Goal: Find specific page/section: Find specific page/section

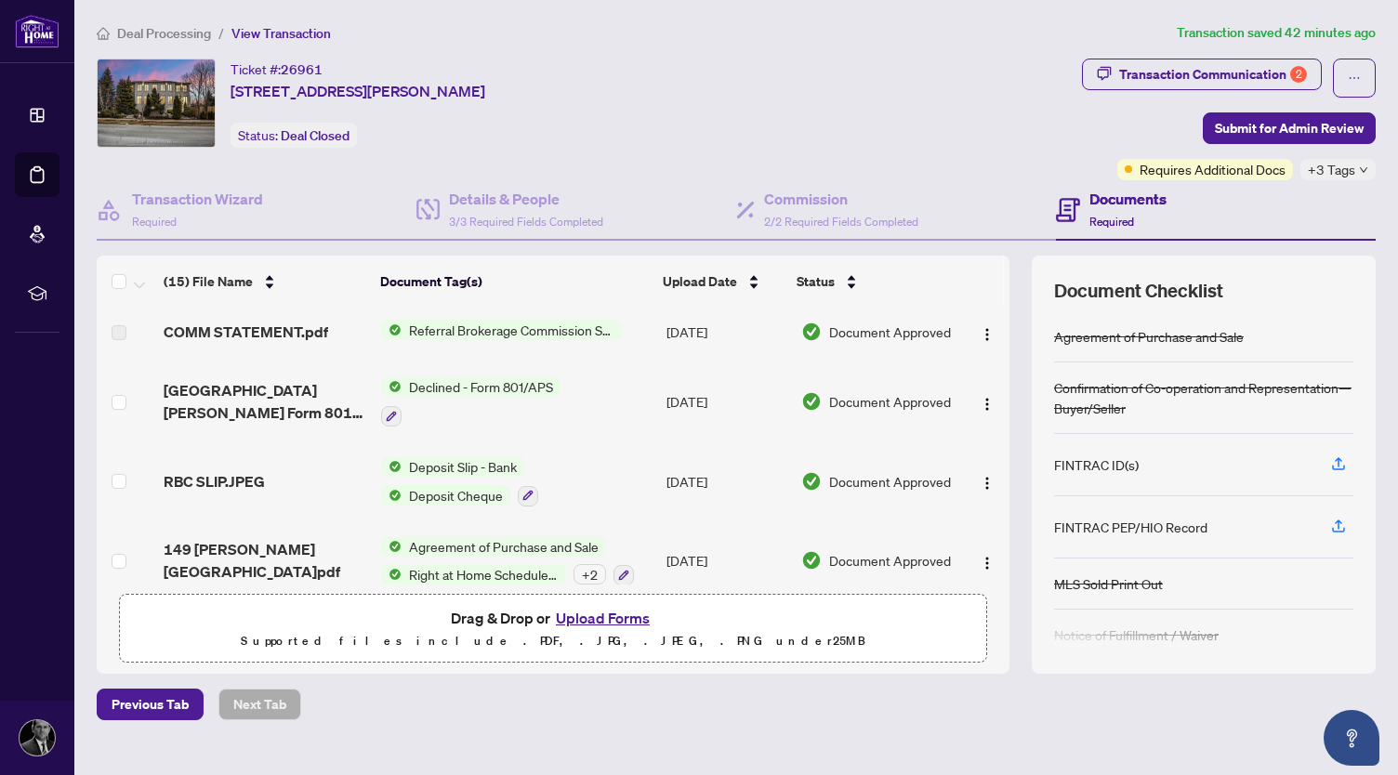
scroll to position [30, 0]
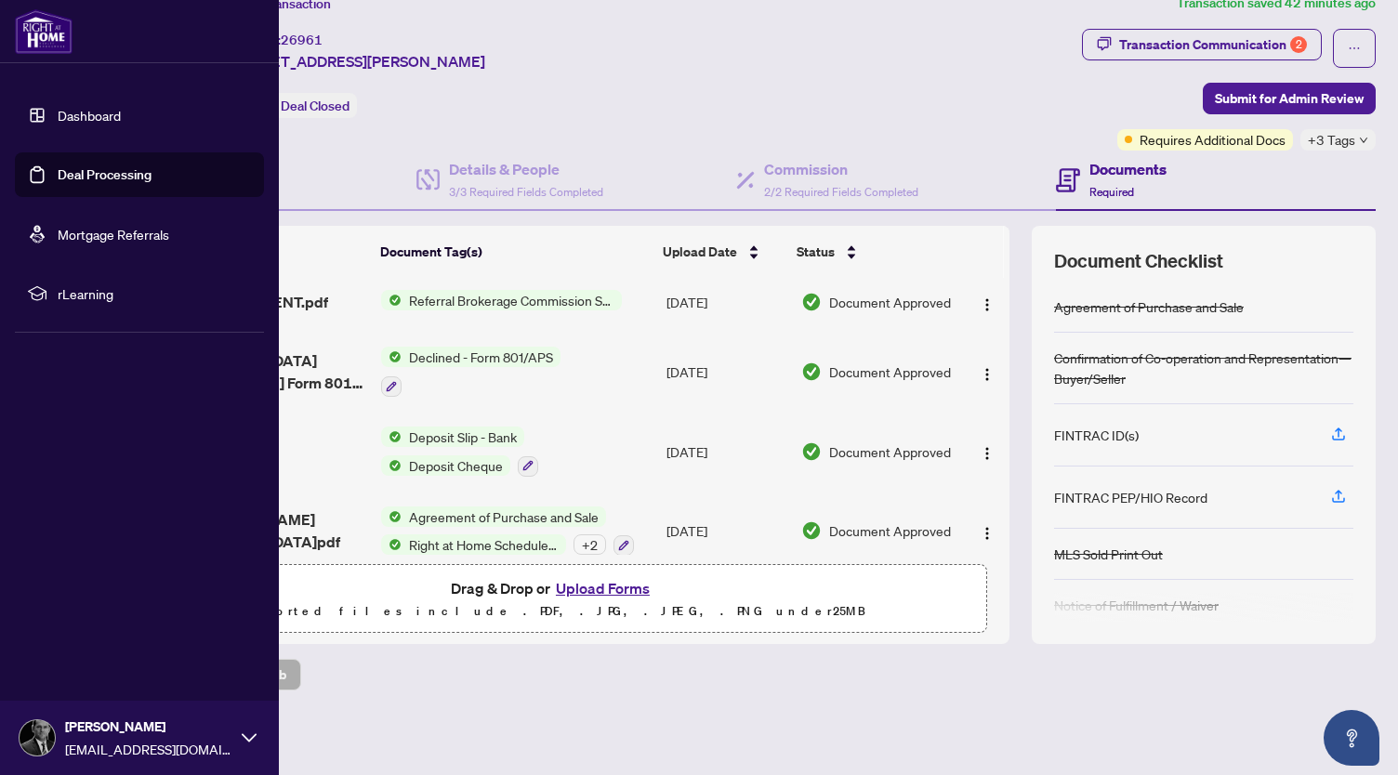
click at [82, 178] on link "Deal Processing" at bounding box center [105, 174] width 94 height 17
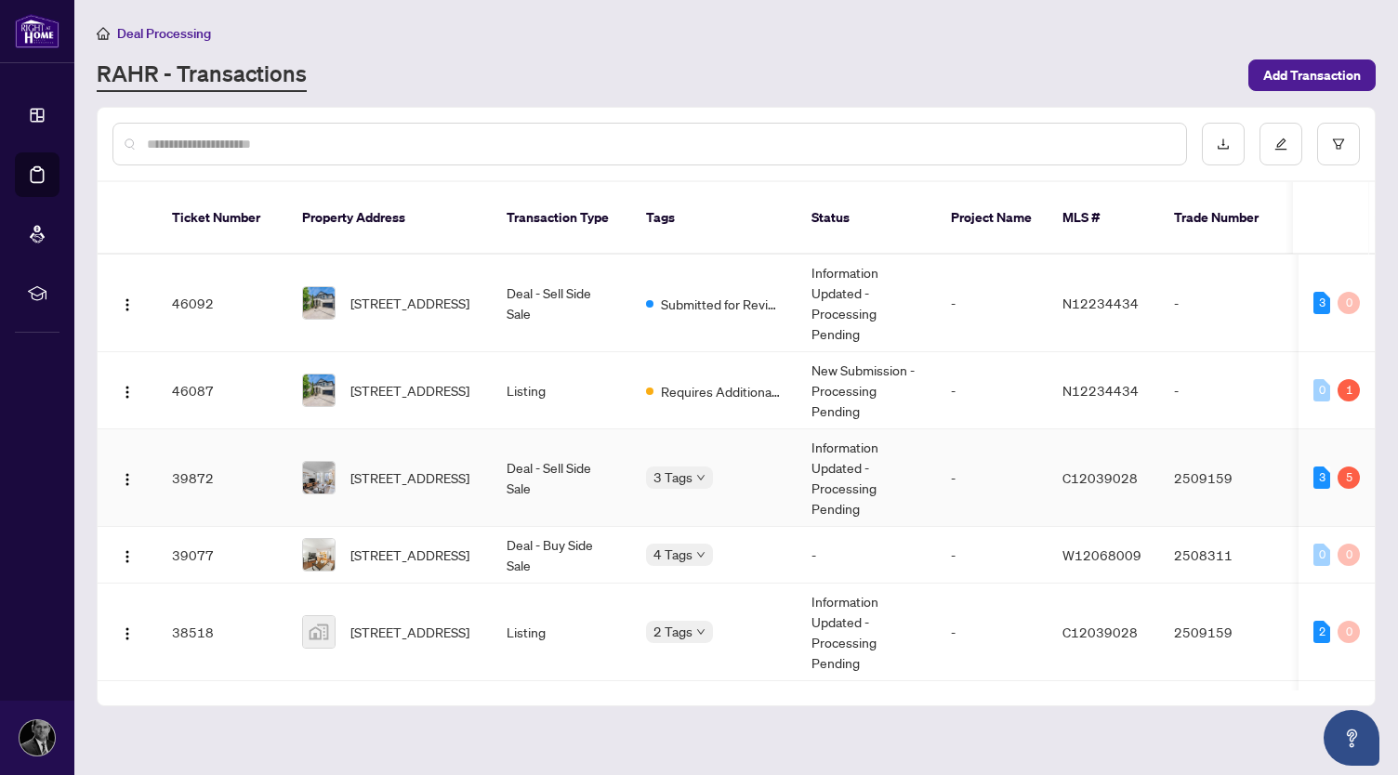
click at [541, 456] on td "Deal - Sell Side Sale" at bounding box center [561, 479] width 139 height 98
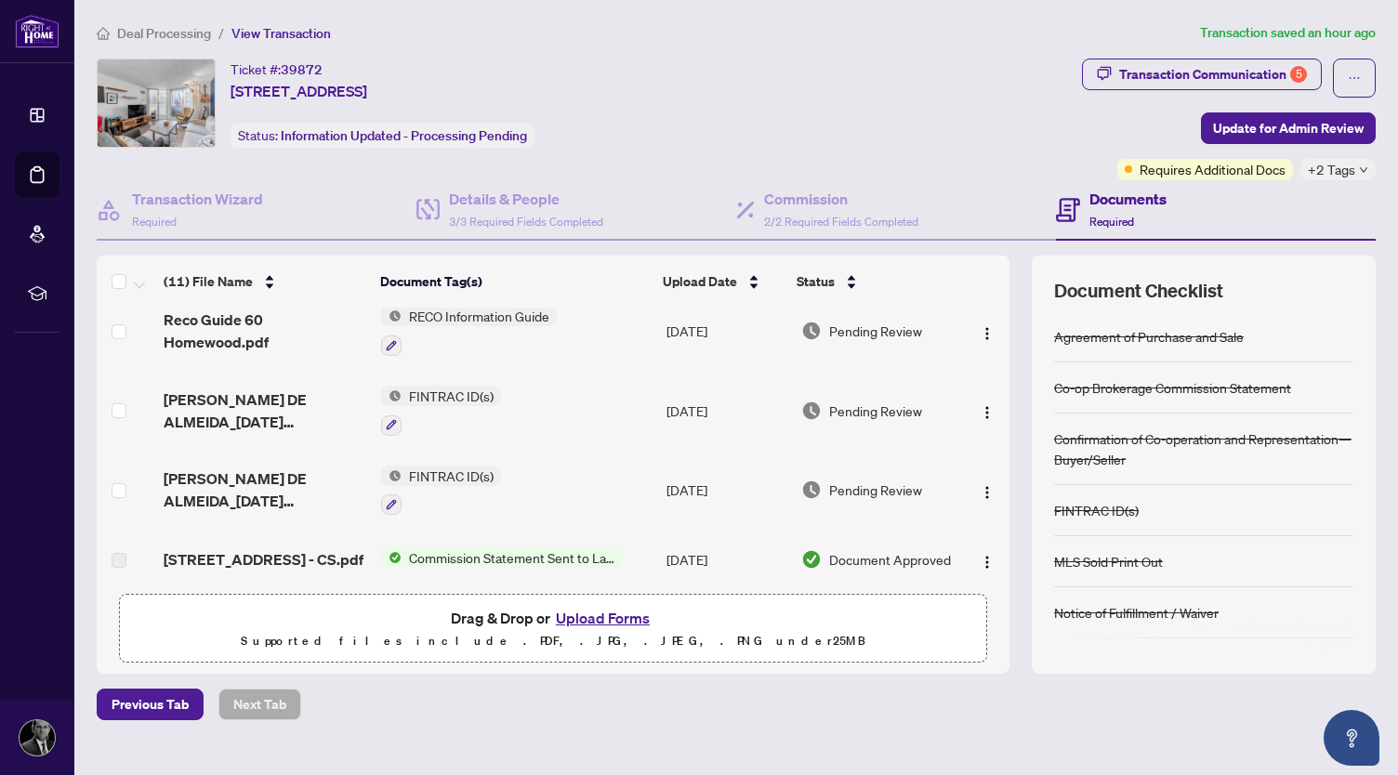
scroll to position [8, 0]
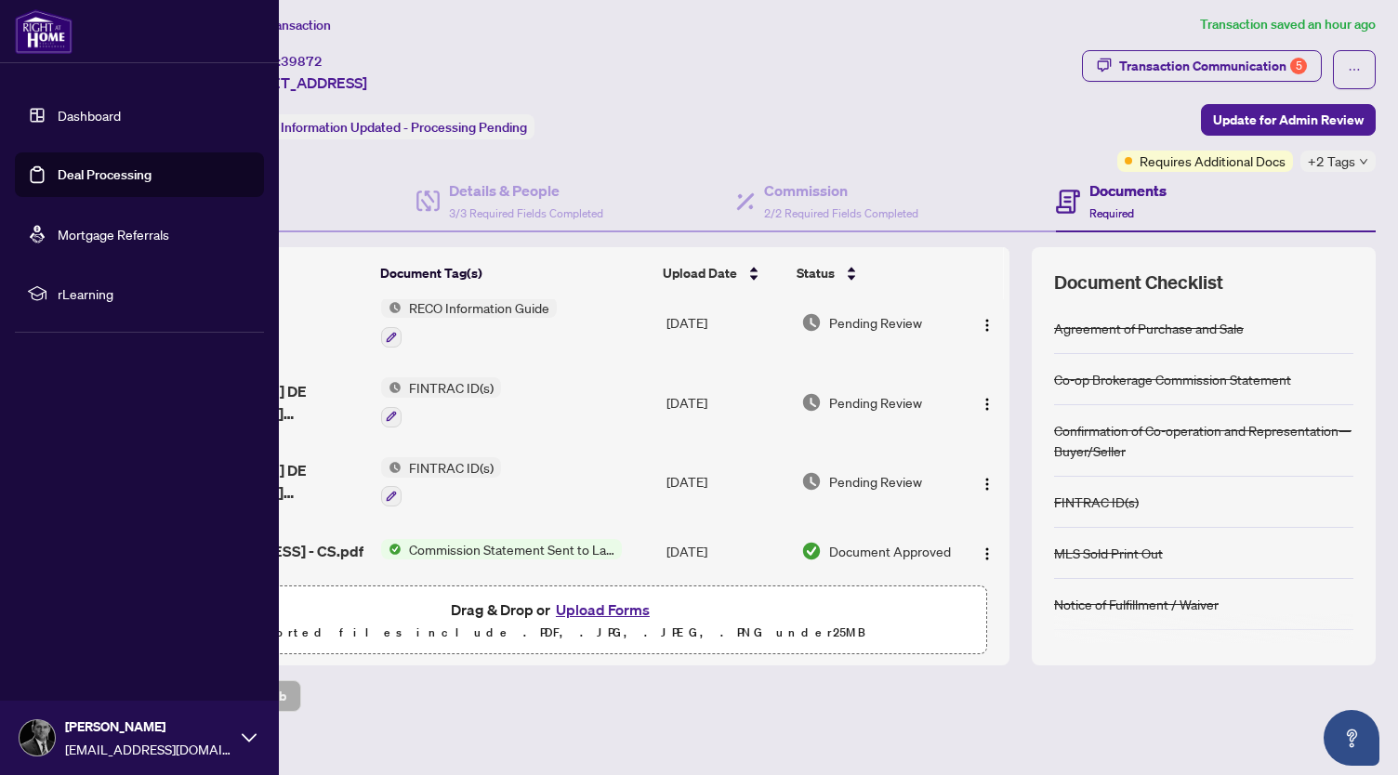
click at [76, 170] on link "Deal Processing" at bounding box center [105, 174] width 94 height 17
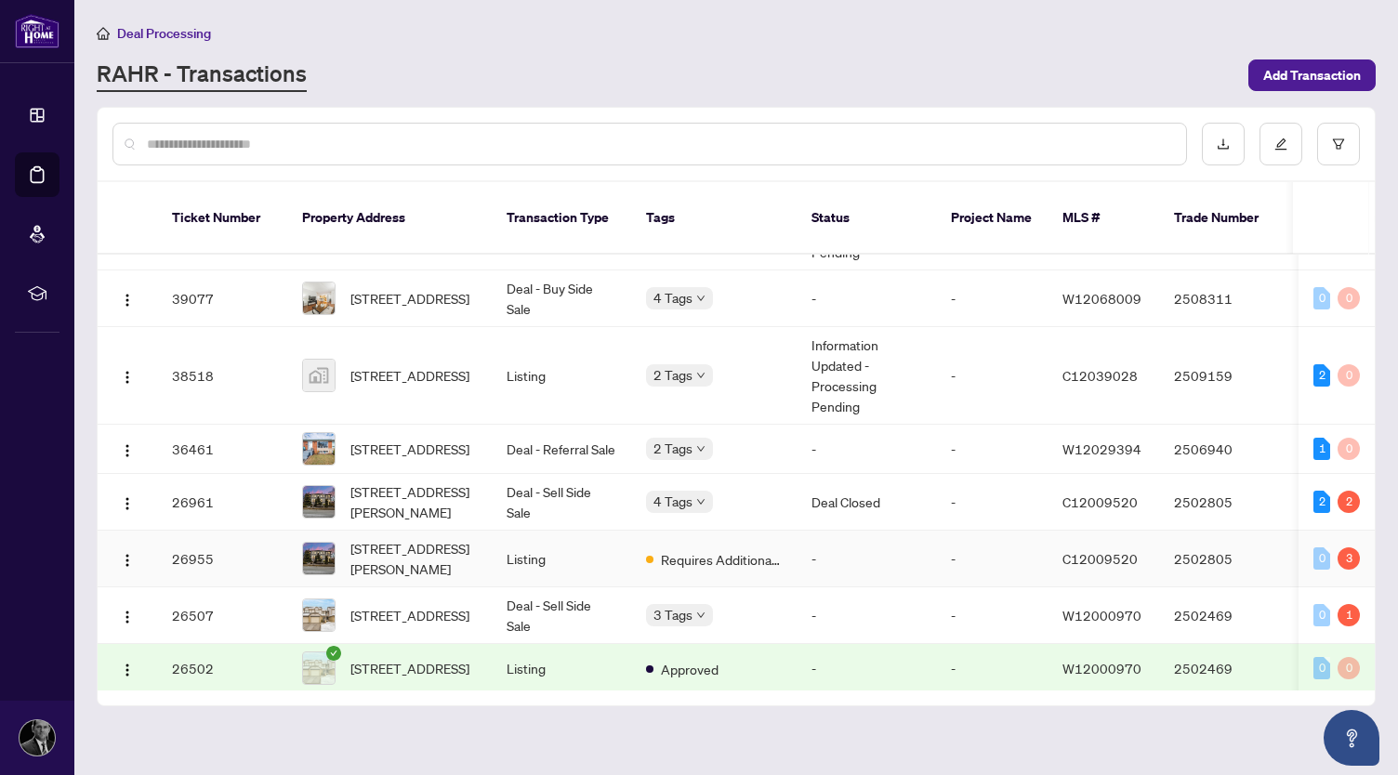
scroll to position [298, 0]
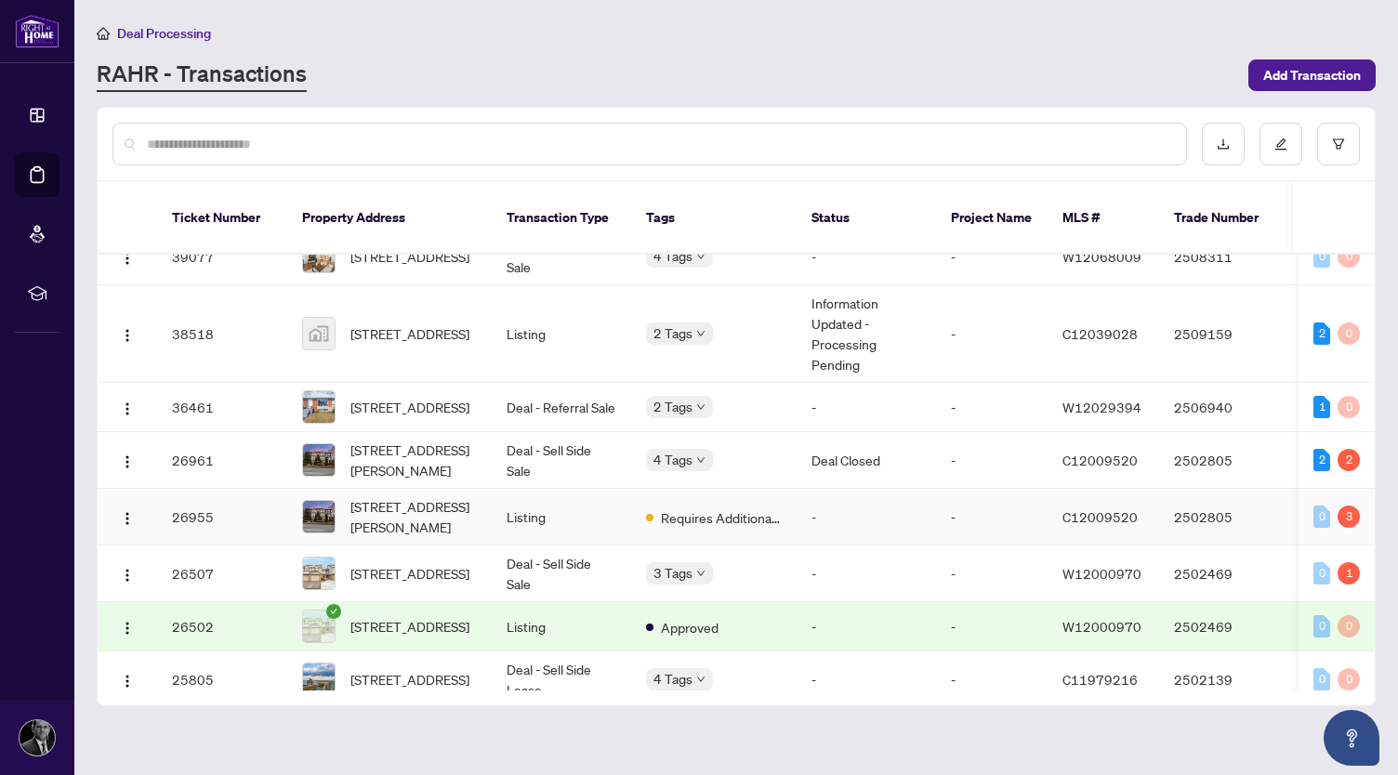
click at [539, 505] on td "Listing" at bounding box center [561, 517] width 139 height 57
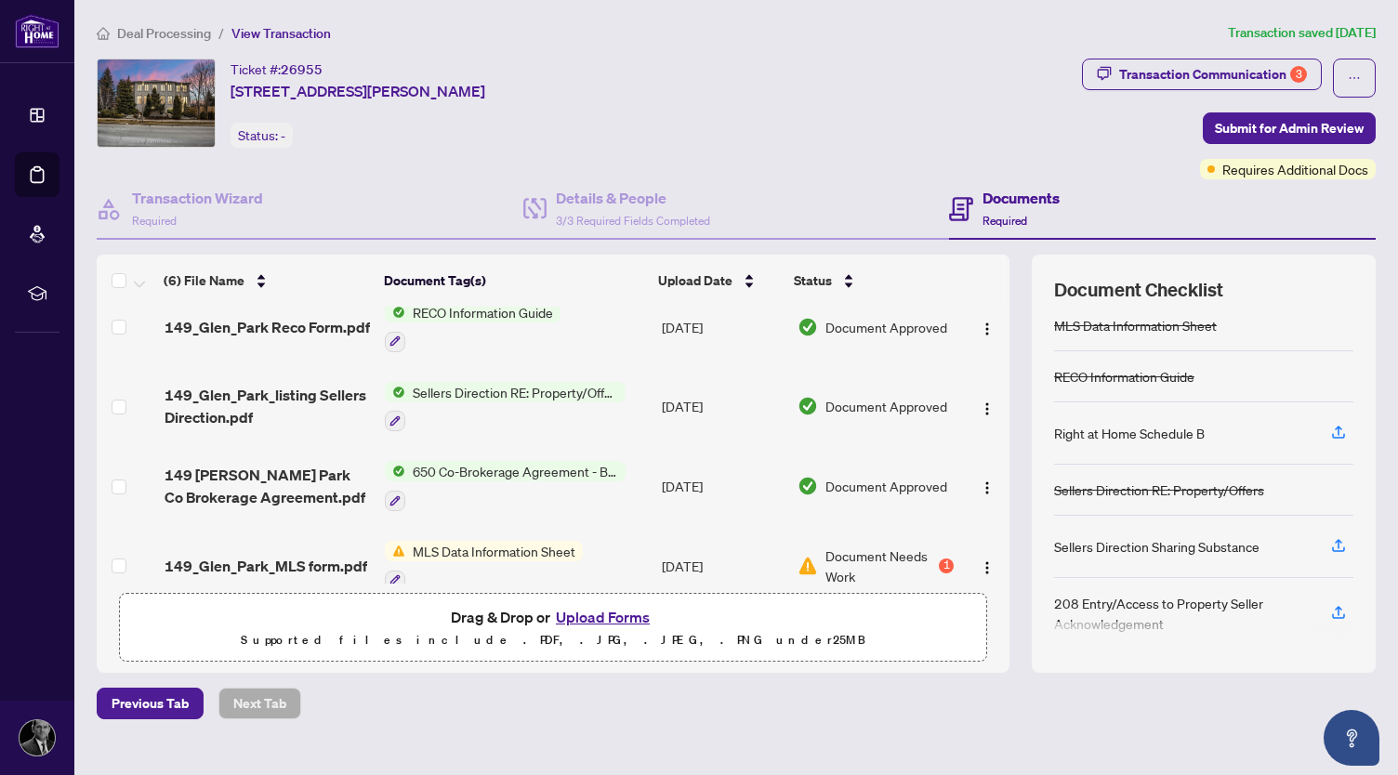
scroll to position [135, 0]
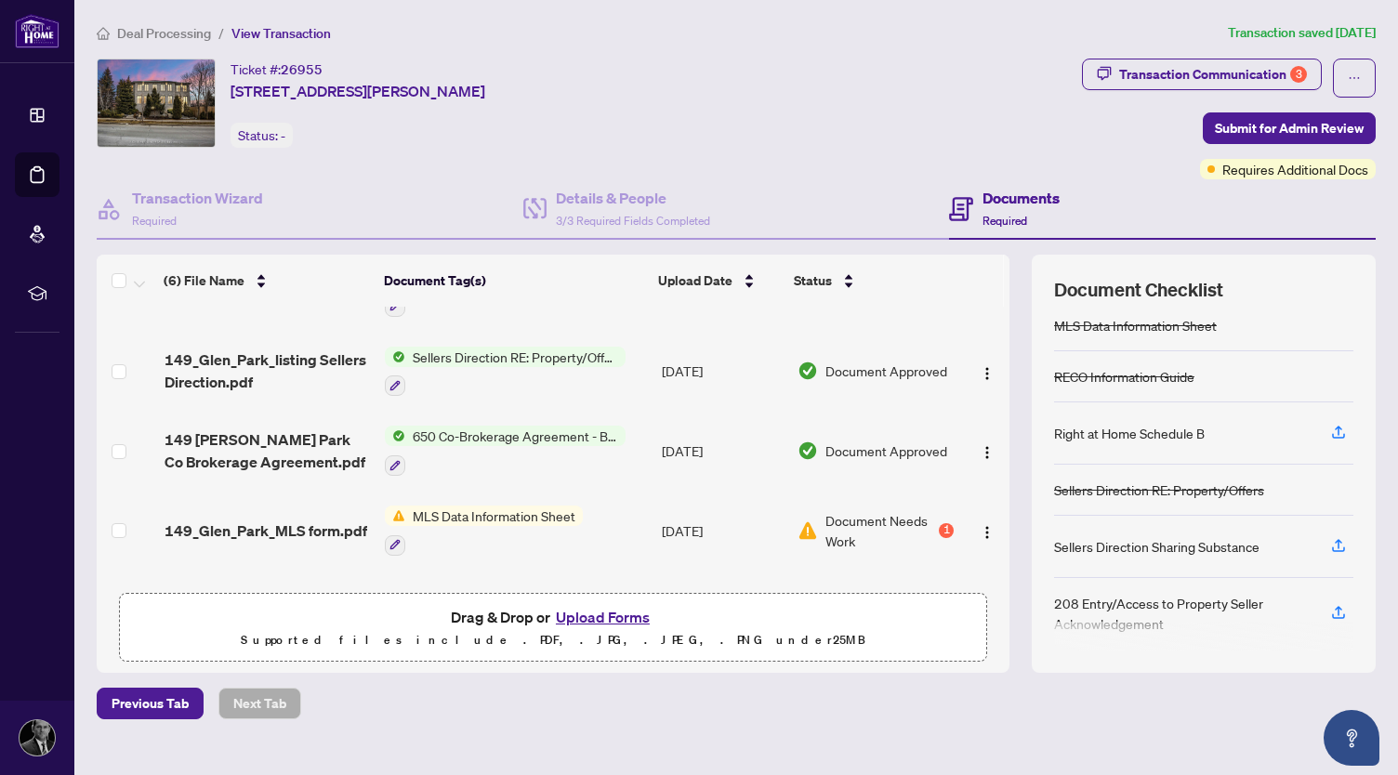
click at [497, 434] on span "650 Co-Brokerage Agreement - Between Multiple Listing Brokerages" at bounding box center [515, 436] width 220 height 20
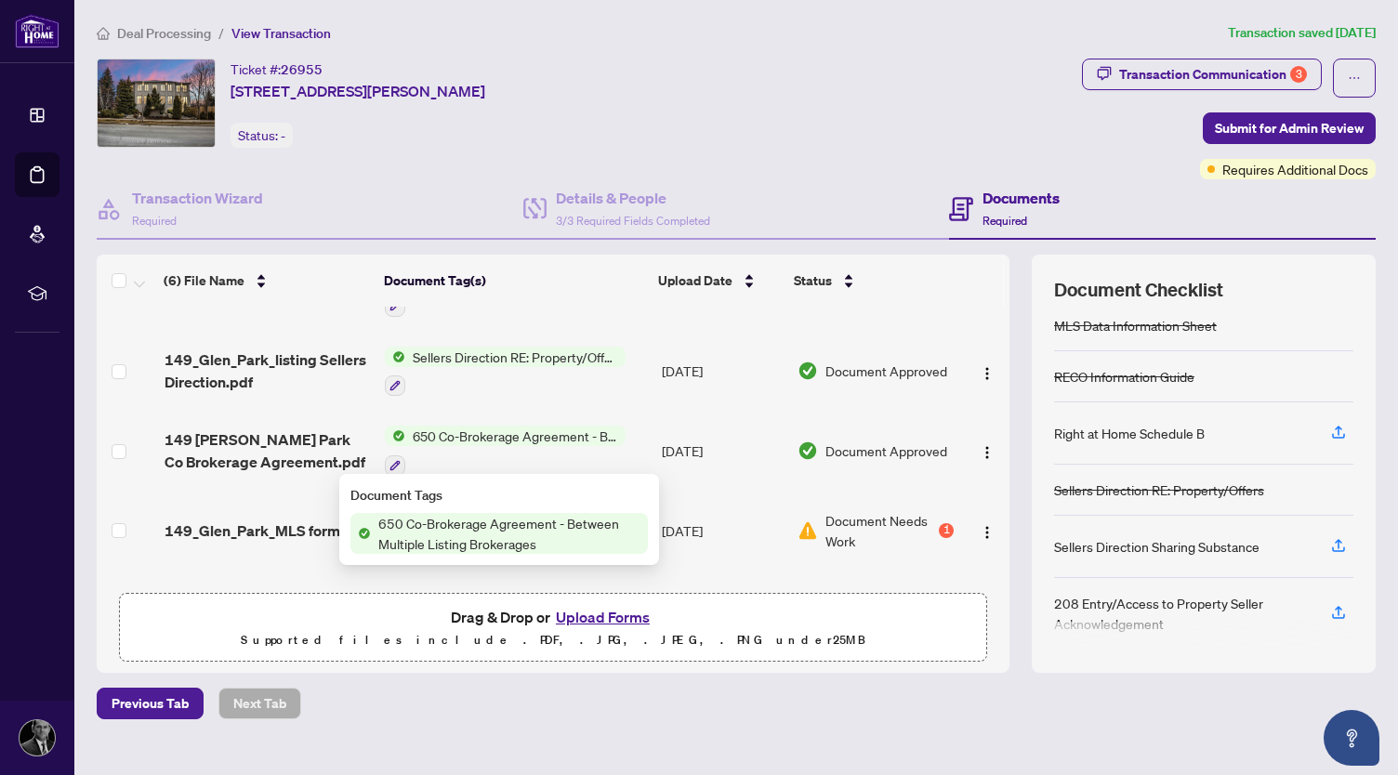
click at [470, 533] on span "650 Co-Brokerage Agreement - Between Multiple Listing Brokerages" at bounding box center [509, 533] width 277 height 41
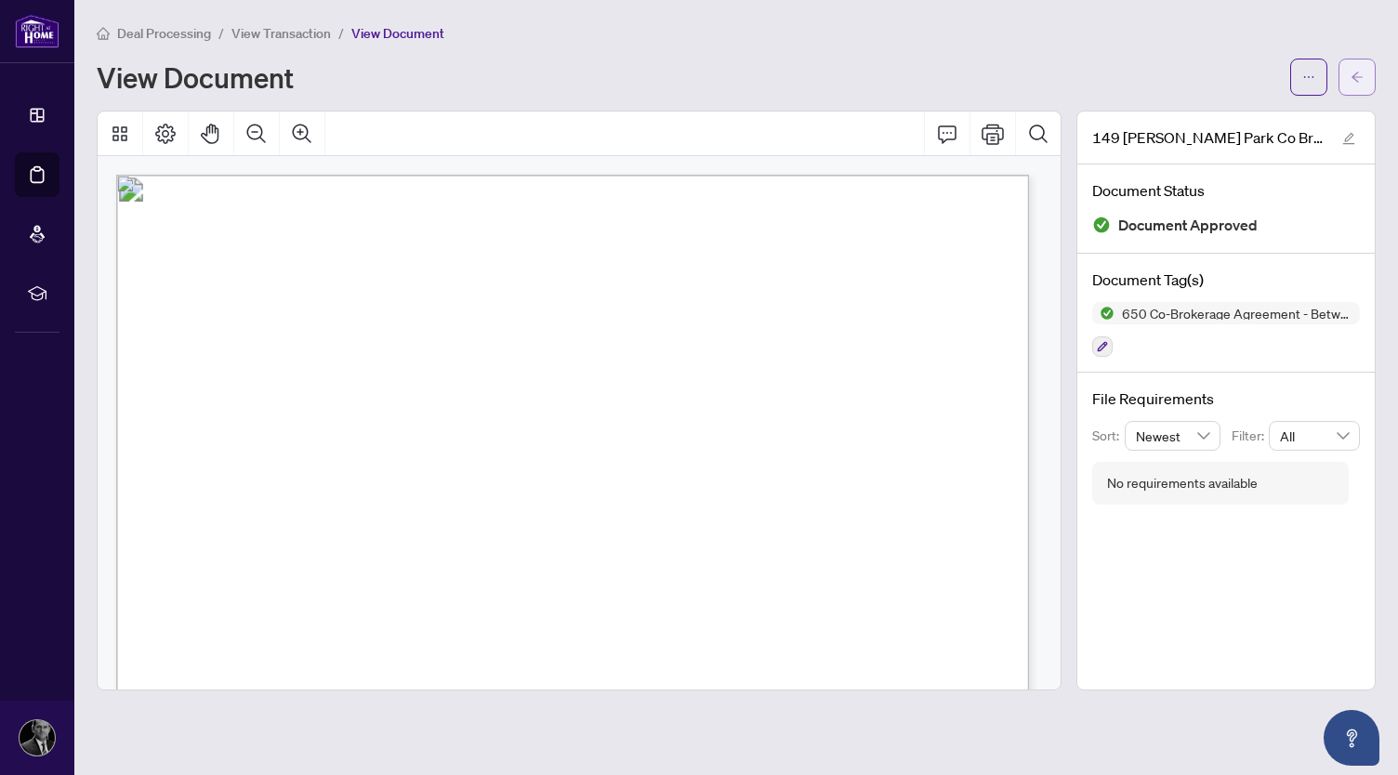
click at [1354, 88] on span "button" at bounding box center [1357, 77] width 13 height 30
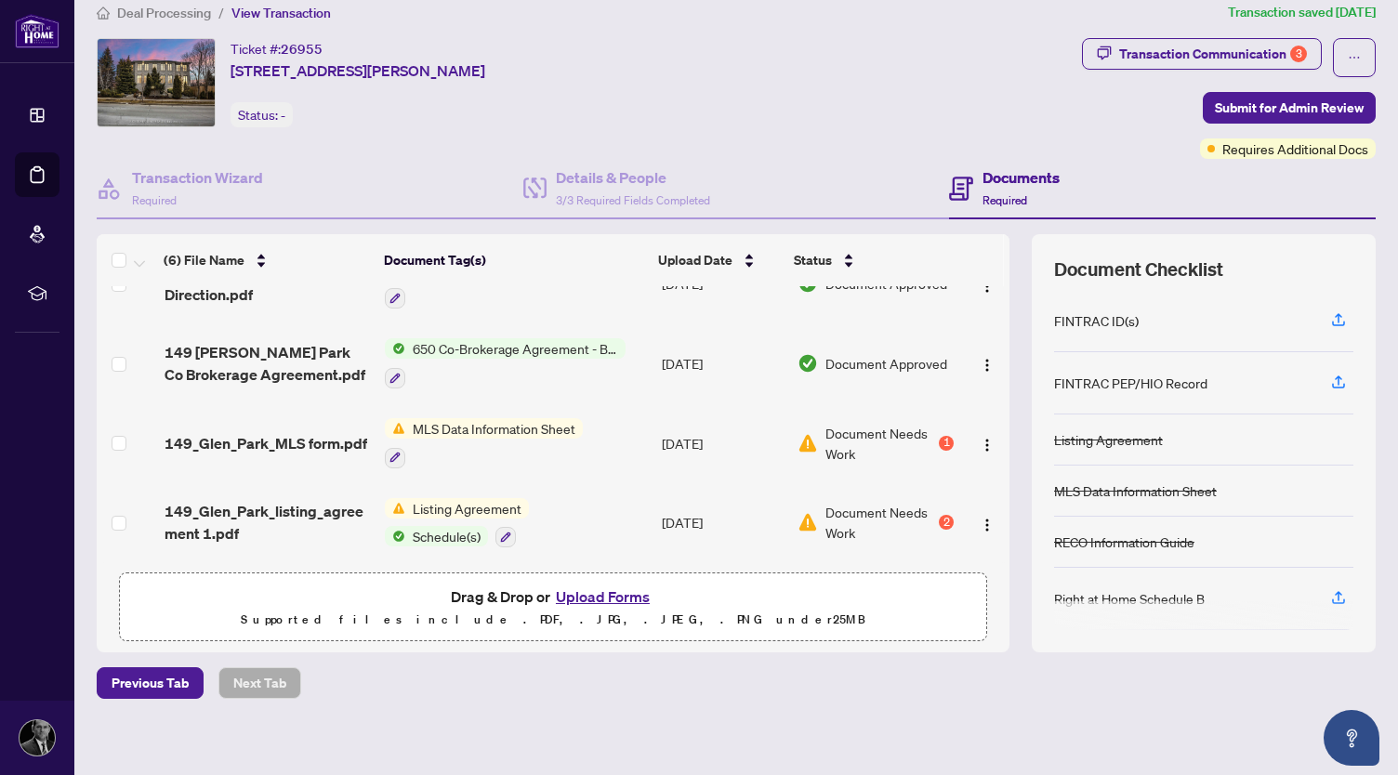
scroll to position [28, 0]
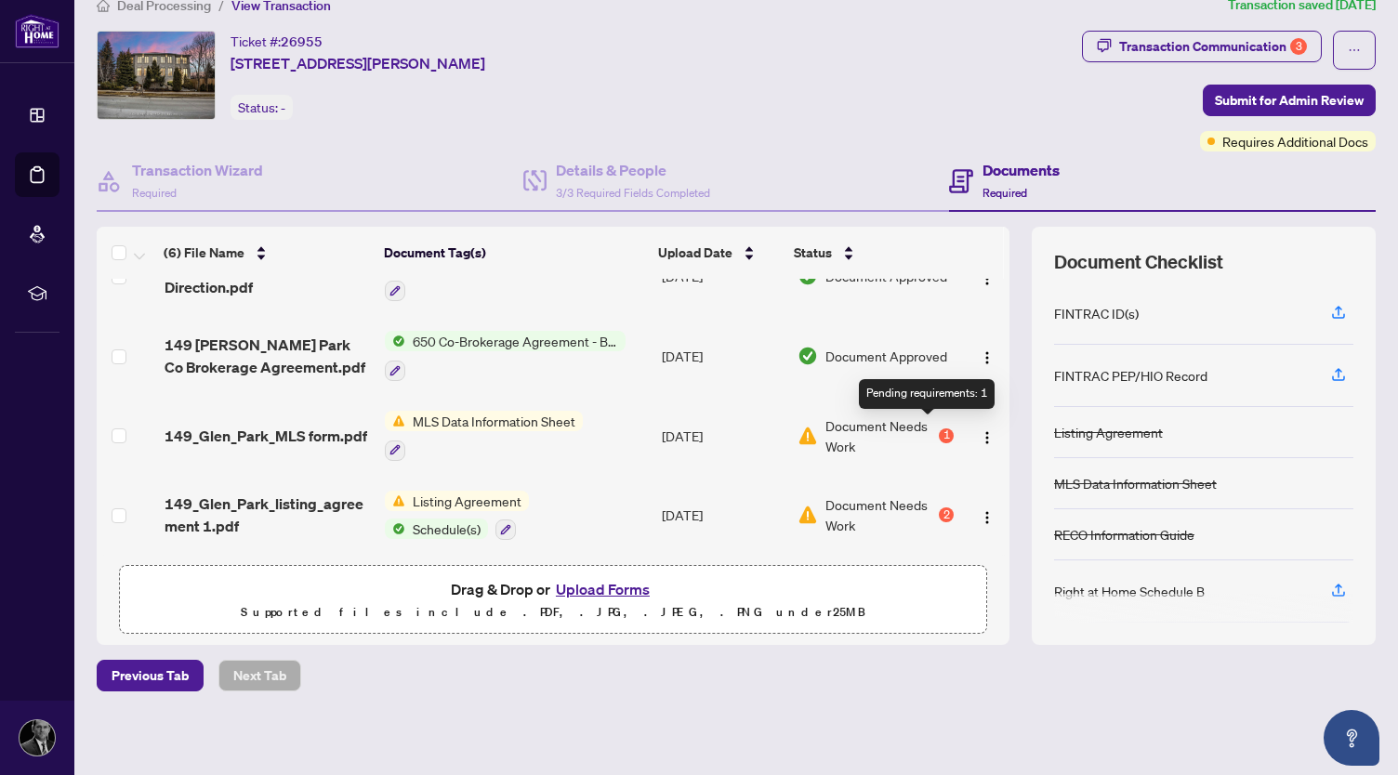
click at [939, 429] on div "1" at bounding box center [946, 436] width 15 height 15
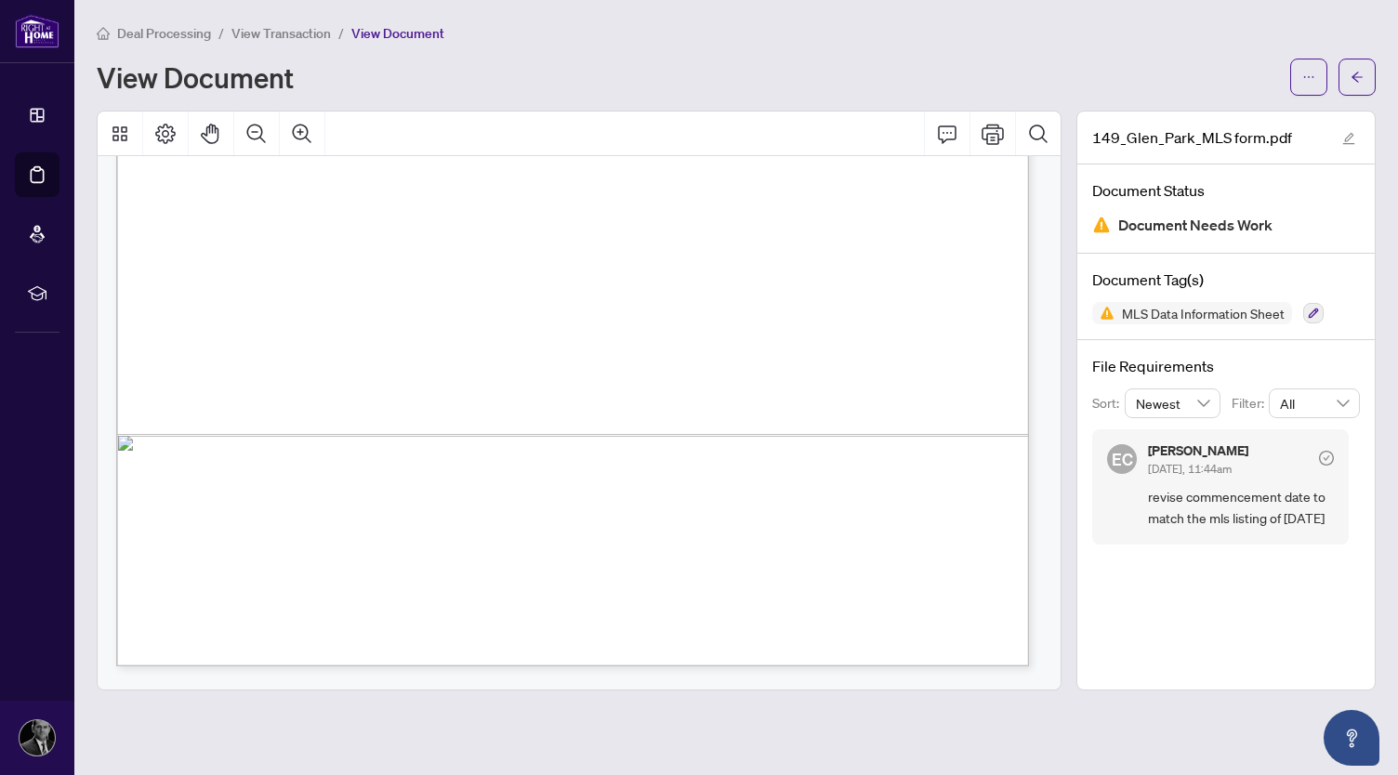
scroll to position [692, 0]
click at [1365, 75] on button "button" at bounding box center [1357, 77] width 37 height 37
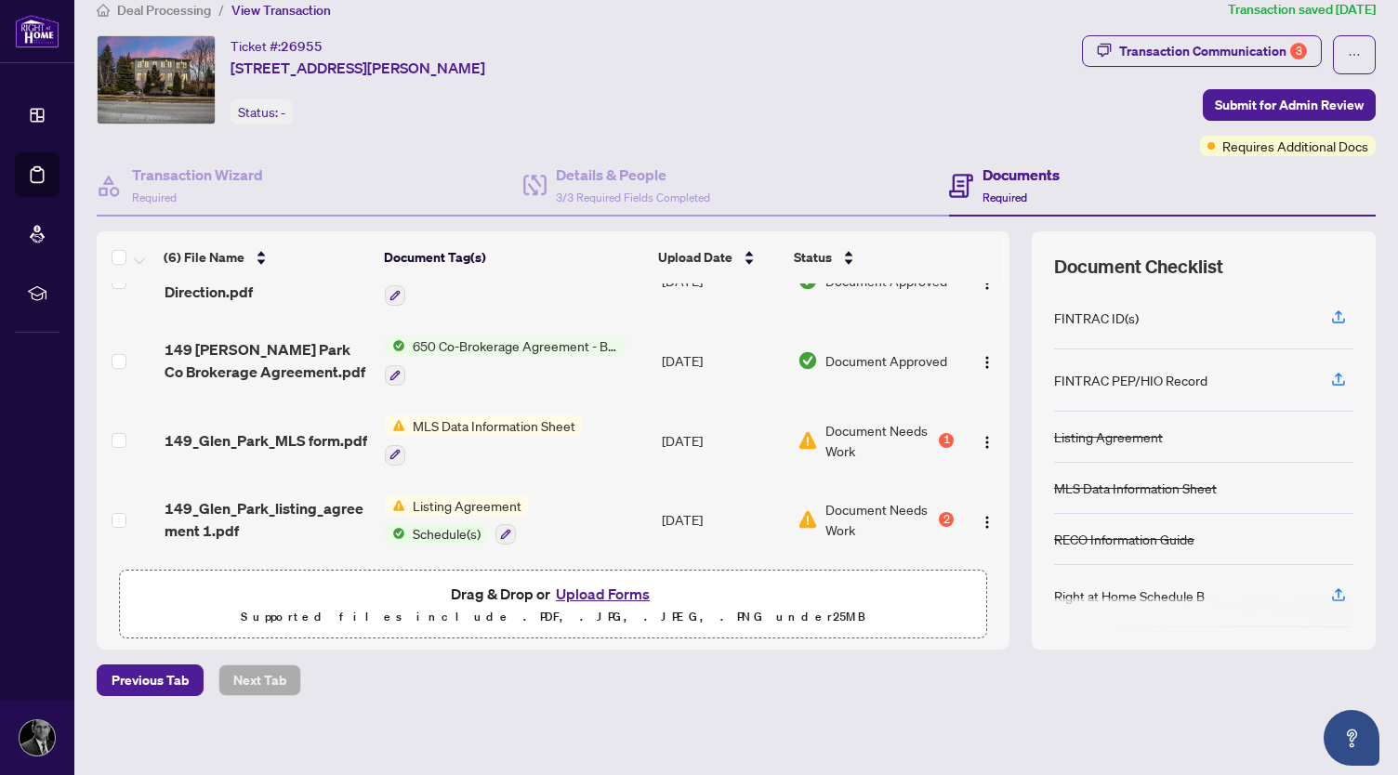
scroll to position [24, 0]
click at [939, 511] on div "2" at bounding box center [946, 518] width 15 height 15
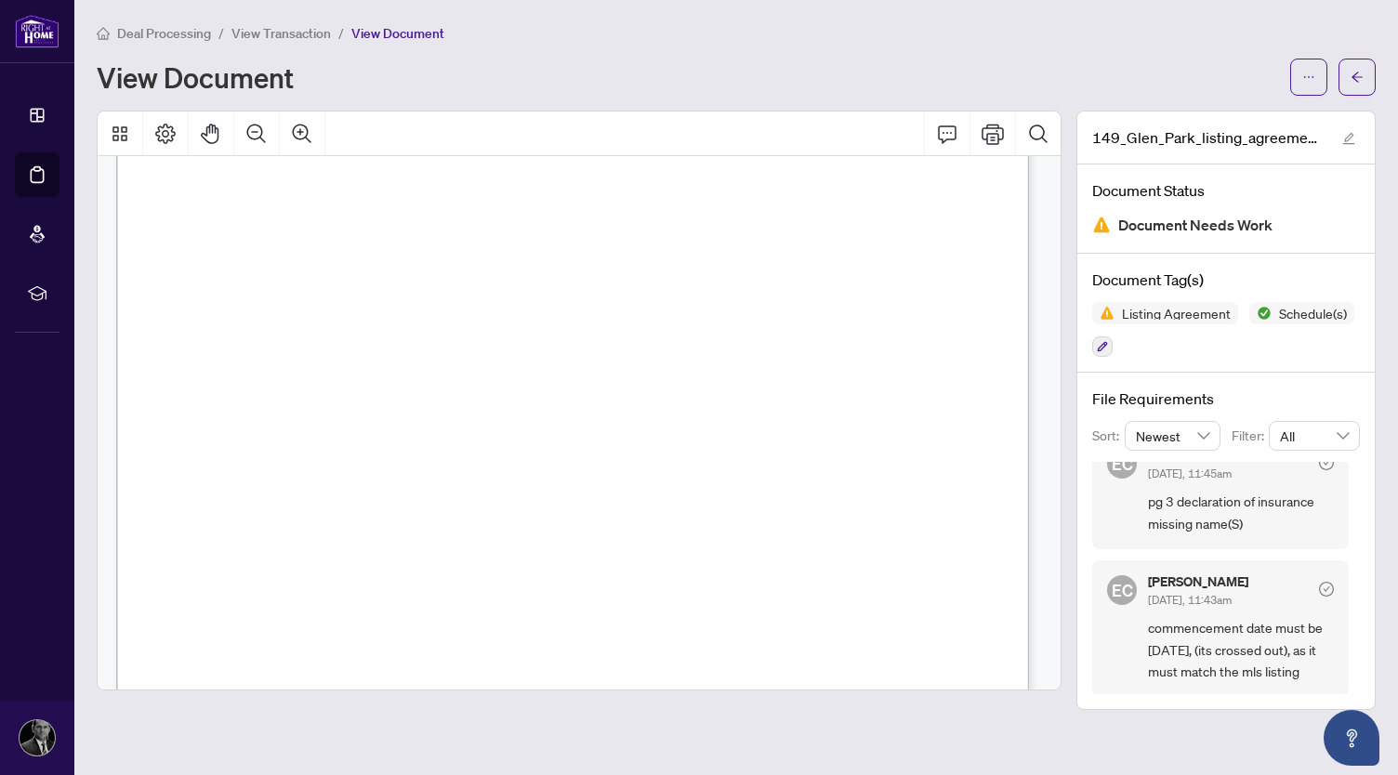
scroll to position [176, 0]
drag, startPoint x: 1357, startPoint y: 72, endPoint x: 1220, endPoint y: 28, distance: 144.4
click at [1220, 28] on div "Deal Processing / View Transaction / View Document" at bounding box center [736, 32] width 1279 height 21
click at [1355, 78] on icon "arrow-left" at bounding box center [1357, 77] width 11 height 10
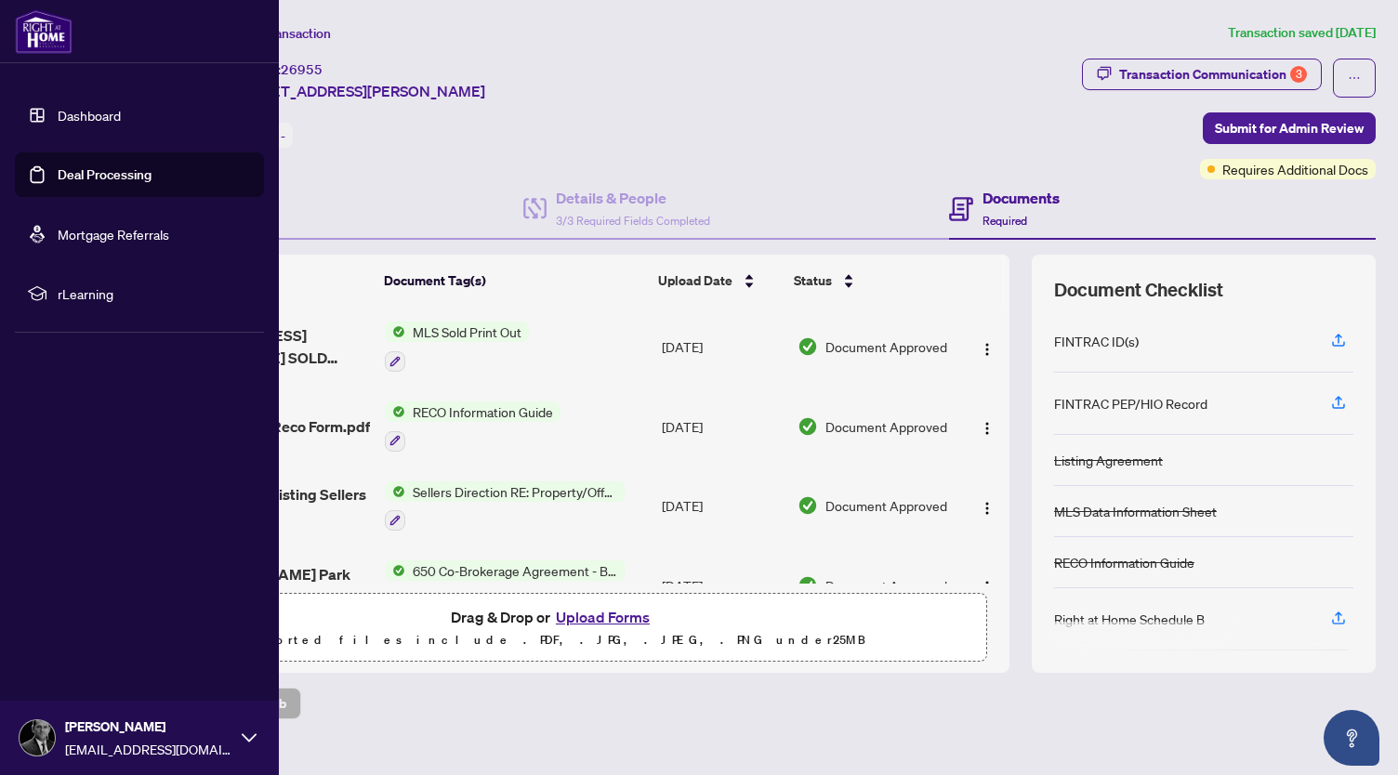
click at [88, 174] on link "Deal Processing" at bounding box center [105, 174] width 94 height 17
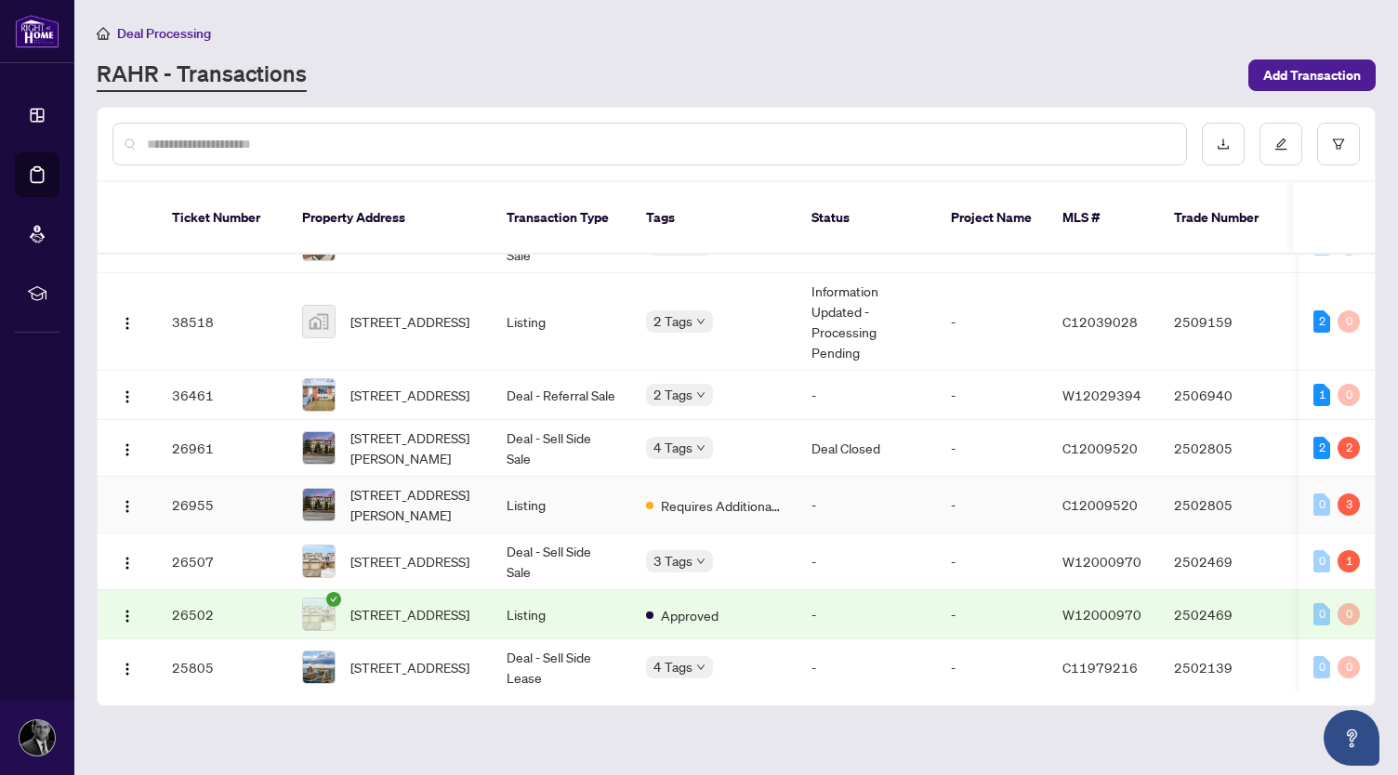
scroll to position [300, 0]
